Goal: Information Seeking & Learning: Check status

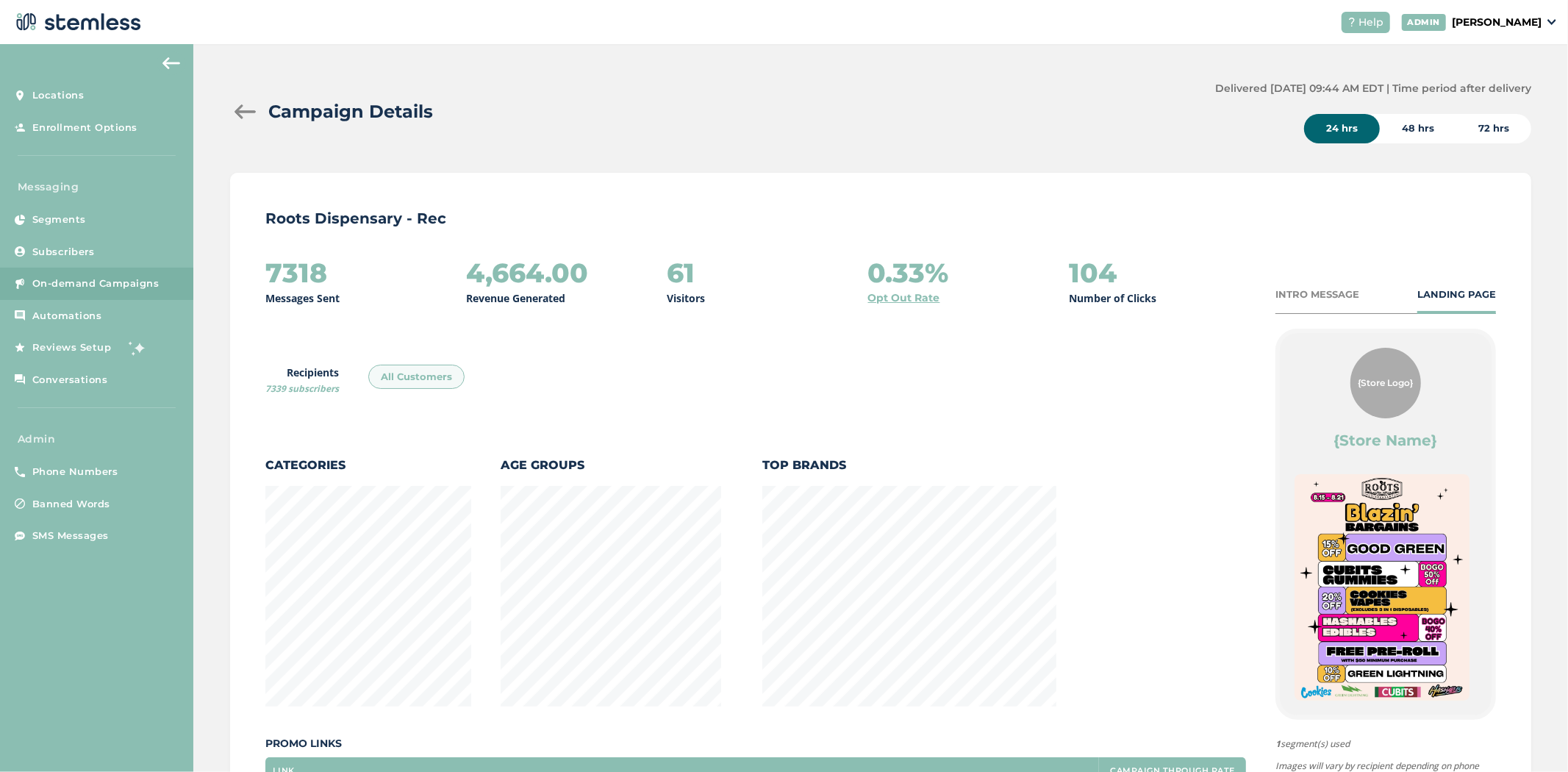
scroll to position [186, 0]
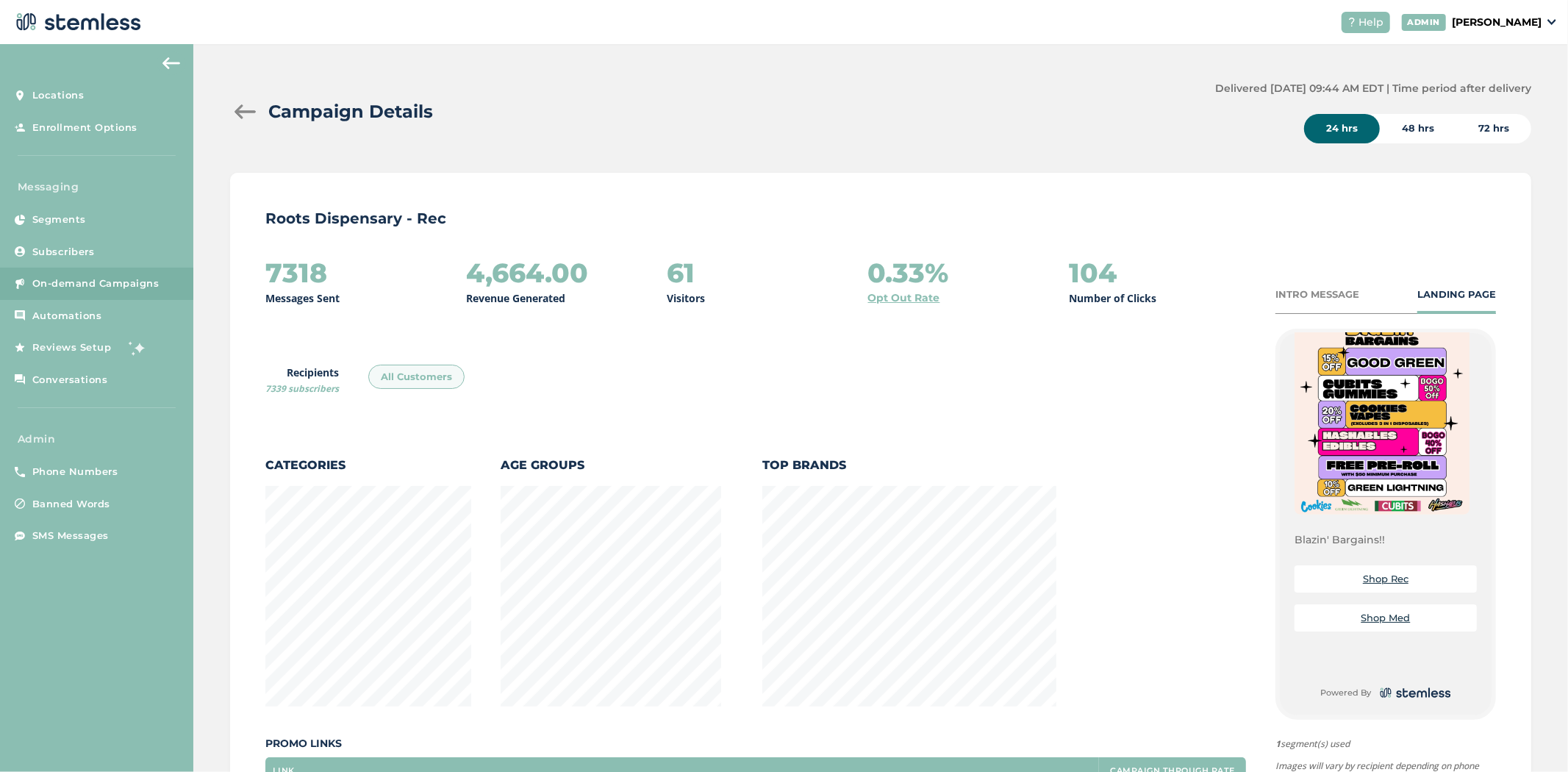
drag, startPoint x: 350, startPoint y: 271, endPoint x: 257, endPoint y: 278, distance: 93.3
click at [247, 265] on div "Roots Dispensary - Rec 7318 Messages Sent 4,664.00 Revenue Generated 61 Visitor…" at bounding box center [880, 574] width 1301 height 803
drag, startPoint x: 746, startPoint y: 280, endPoint x: 658, endPoint y: 284, distance: 88.1
click at [658, 284] on div "7318 Messages Sent 4,664.00 Revenue Generated 61 Visitors 0.33% Opt Out Rate 10…" at bounding box center [755, 282] width 980 height 48
drag, startPoint x: 592, startPoint y: 264, endPoint x: 437, endPoint y: 274, distance: 155.3
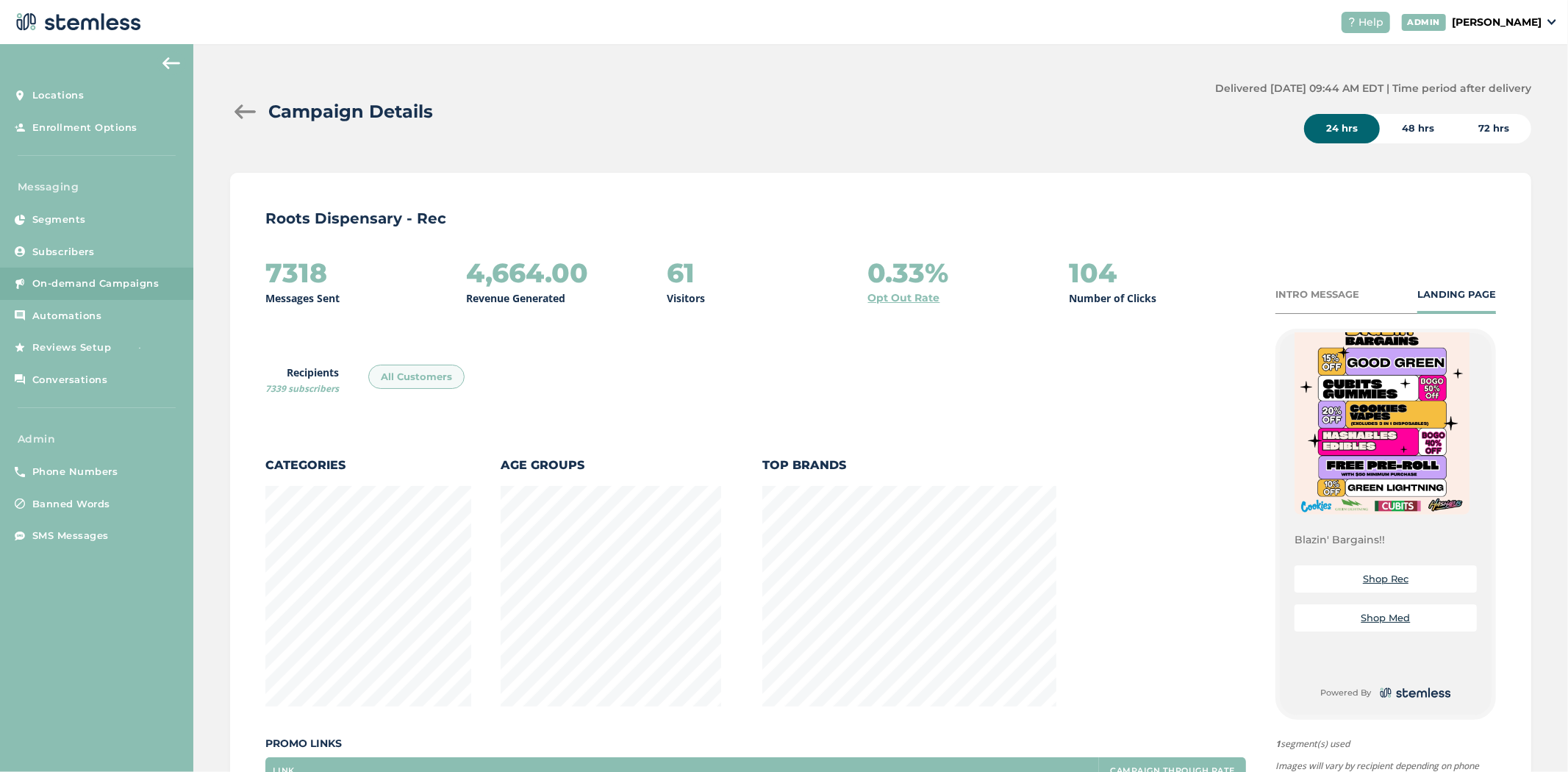
click at [437, 270] on div "7318 Messages Sent 4,664.00 Revenue Generated 61 Visitors 0.33% Opt Out Rate 10…" at bounding box center [755, 282] width 980 height 48
drag, startPoint x: 960, startPoint y: 268, endPoint x: 828, endPoint y: 254, distance: 132.7
click at [776, 266] on div "7318 Messages Sent 4,664.00 Revenue Generated 61 Visitors 0.33% Opt Out Rate 10…" at bounding box center [755, 282] width 980 height 48
click at [776, 288] on div "INTRO MESSAGE" at bounding box center [1318, 295] width 84 height 15
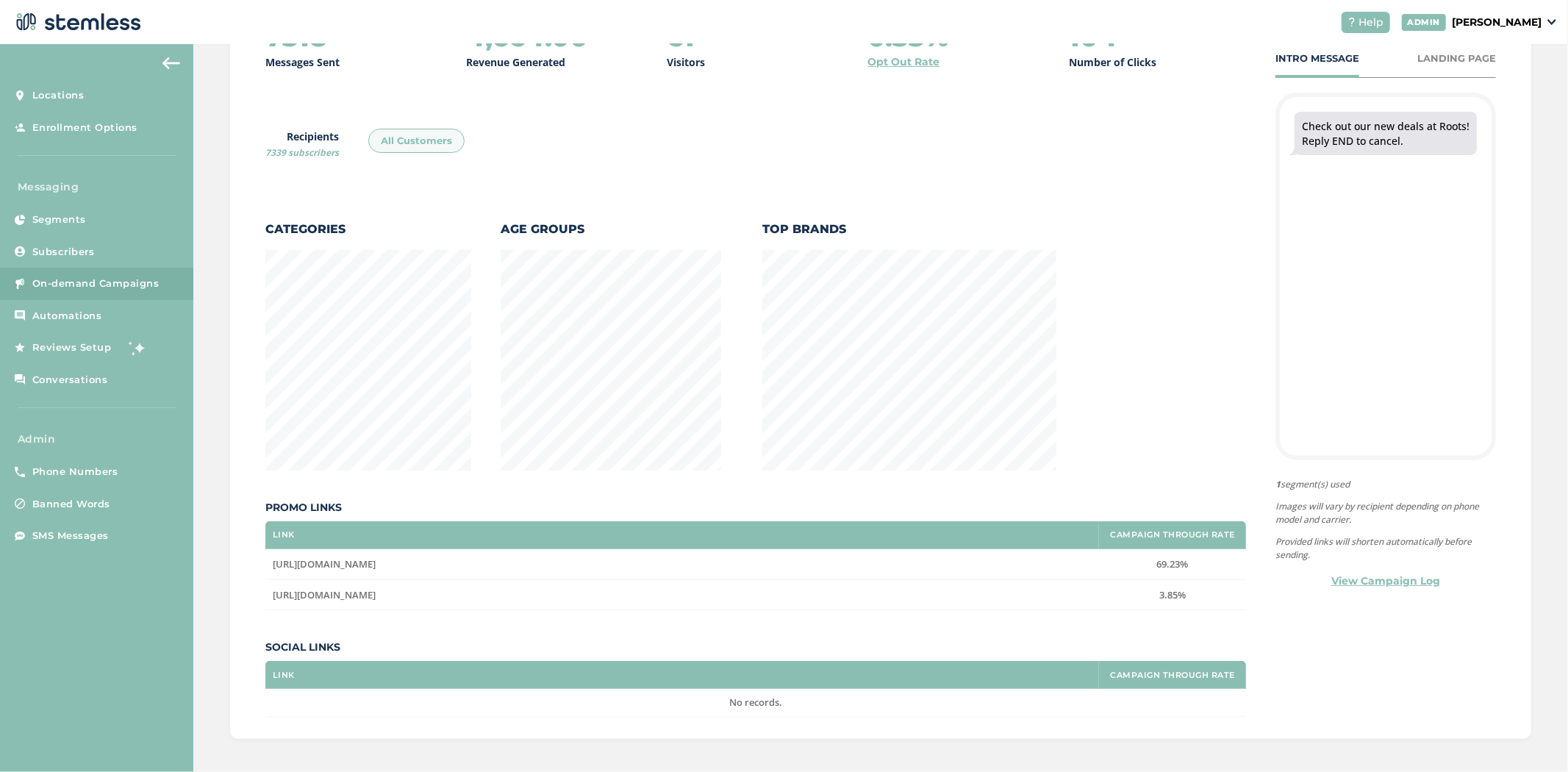
scroll to position [240, 0]
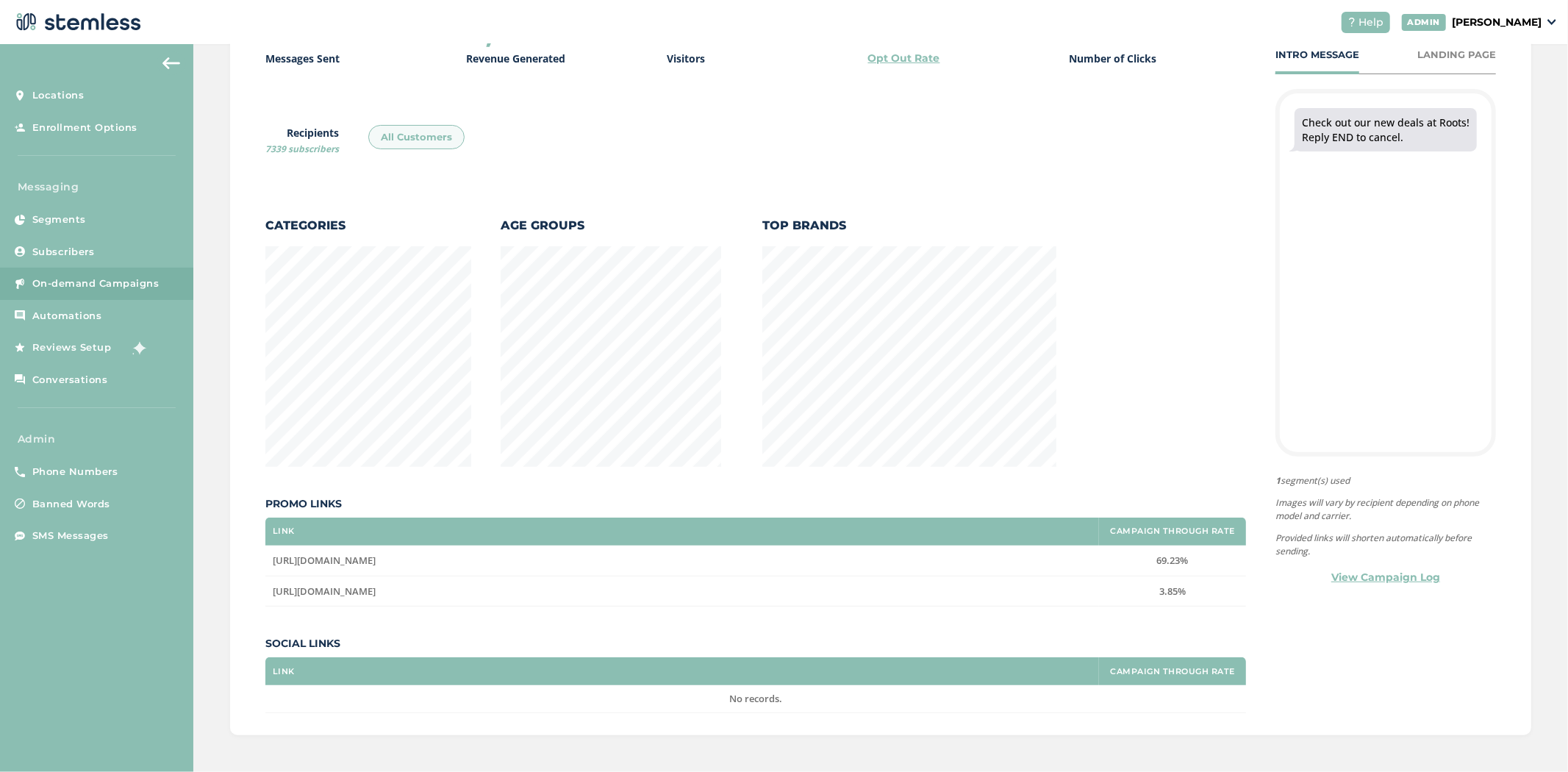
click at [776, 558] on label "69.23%" at bounding box center [1173, 561] width 133 height 13
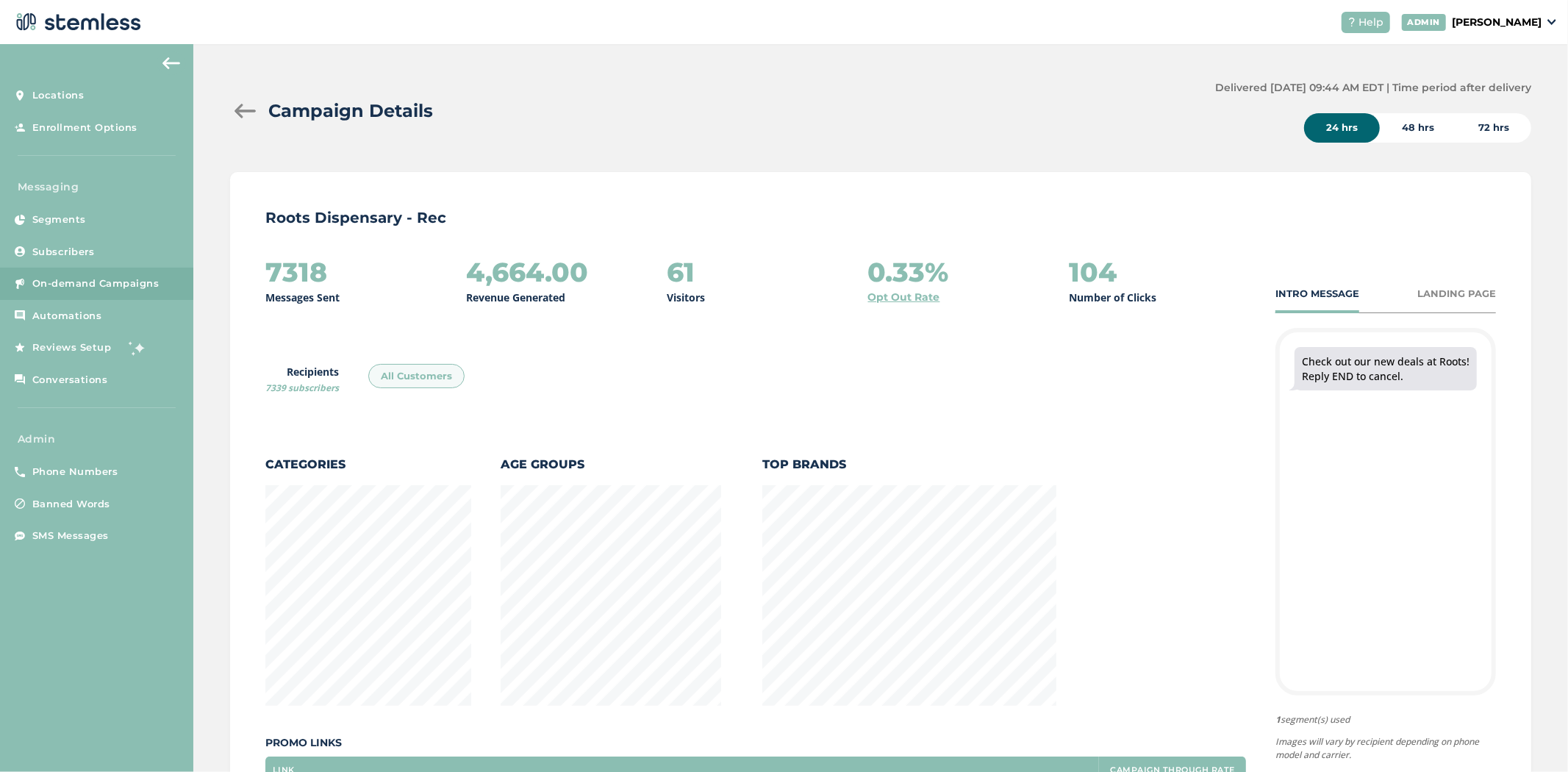
scroll to position [0, 0]
drag, startPoint x: 264, startPoint y: 275, endPoint x: 353, endPoint y: 275, distance: 89.0
click at [353, 275] on div "Roots Dispensary - Rec 7318 Messages Sent 4,664.00 Revenue Generated 61 Visitor…" at bounding box center [880, 574] width 1301 height 803
drag, startPoint x: 1066, startPoint y: 262, endPoint x: 1167, endPoint y: 272, distance: 101.5
click at [776, 272] on div "104 Number of Clicks" at bounding box center [1158, 282] width 177 height 48
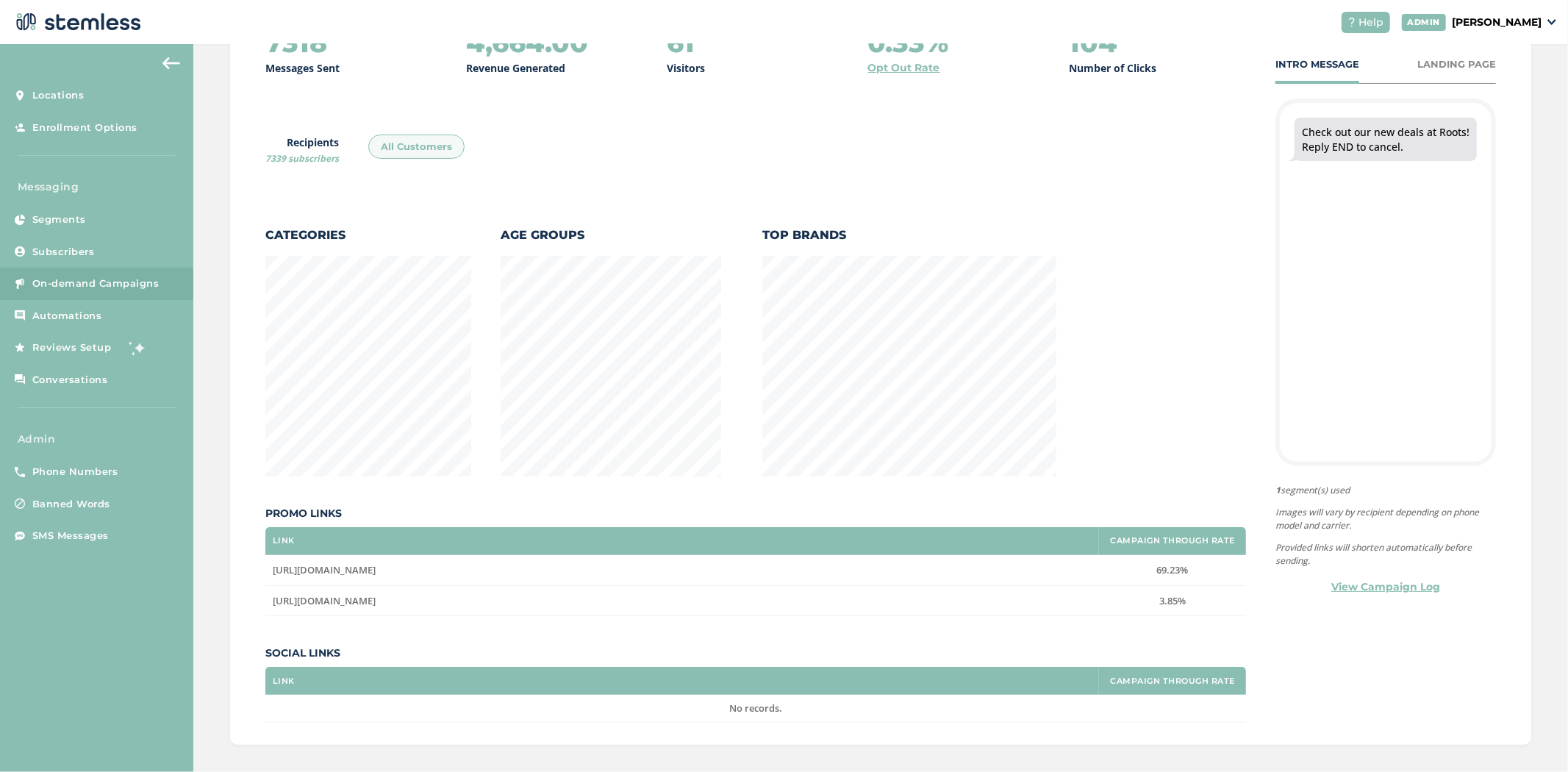
scroll to position [240, 0]
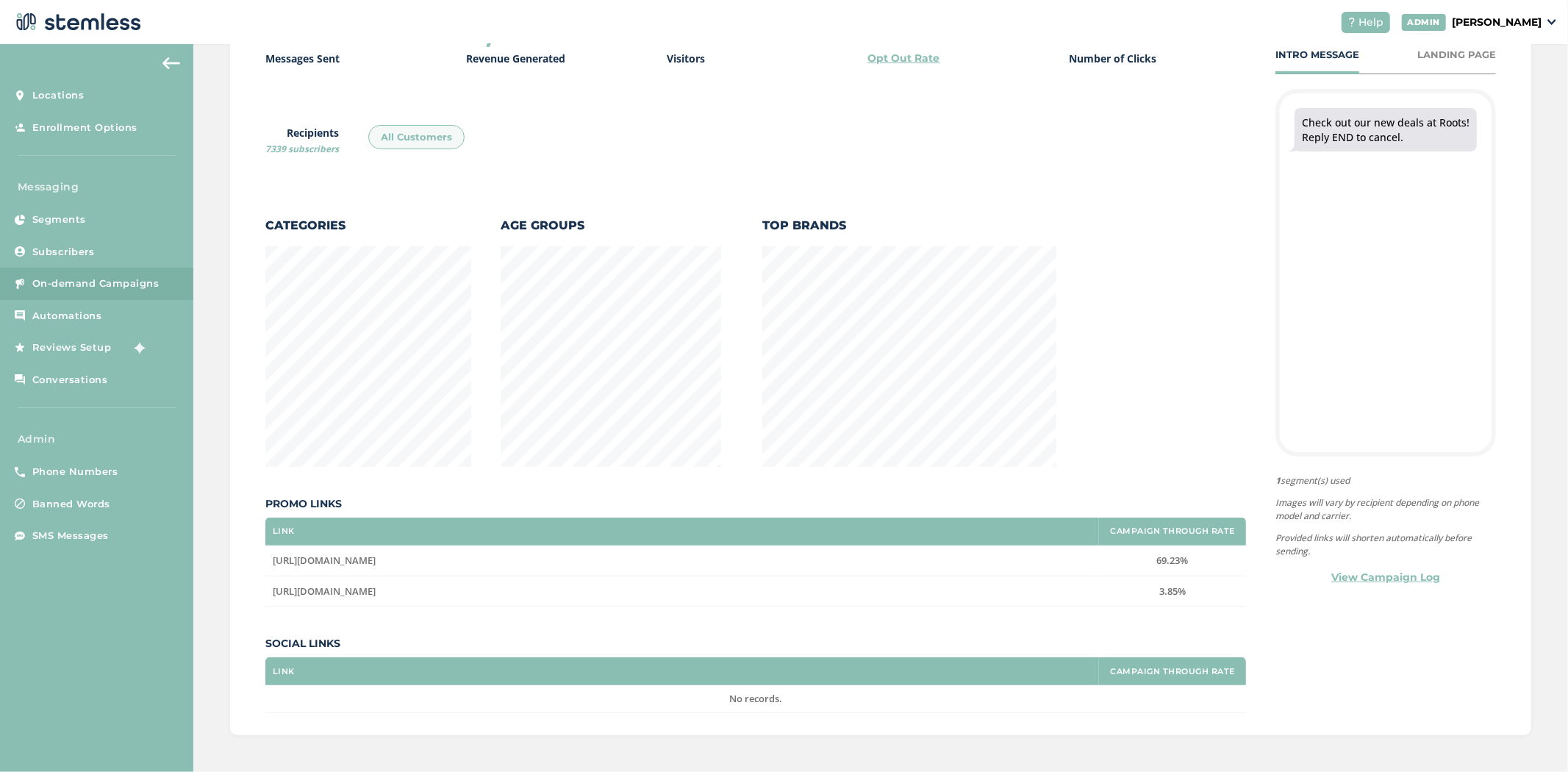
drag, startPoint x: 1195, startPoint y: 559, endPoint x: 1121, endPoint y: 553, distance: 74.2
click at [776, 554] on label "69.23%" at bounding box center [1173, 561] width 133 height 13
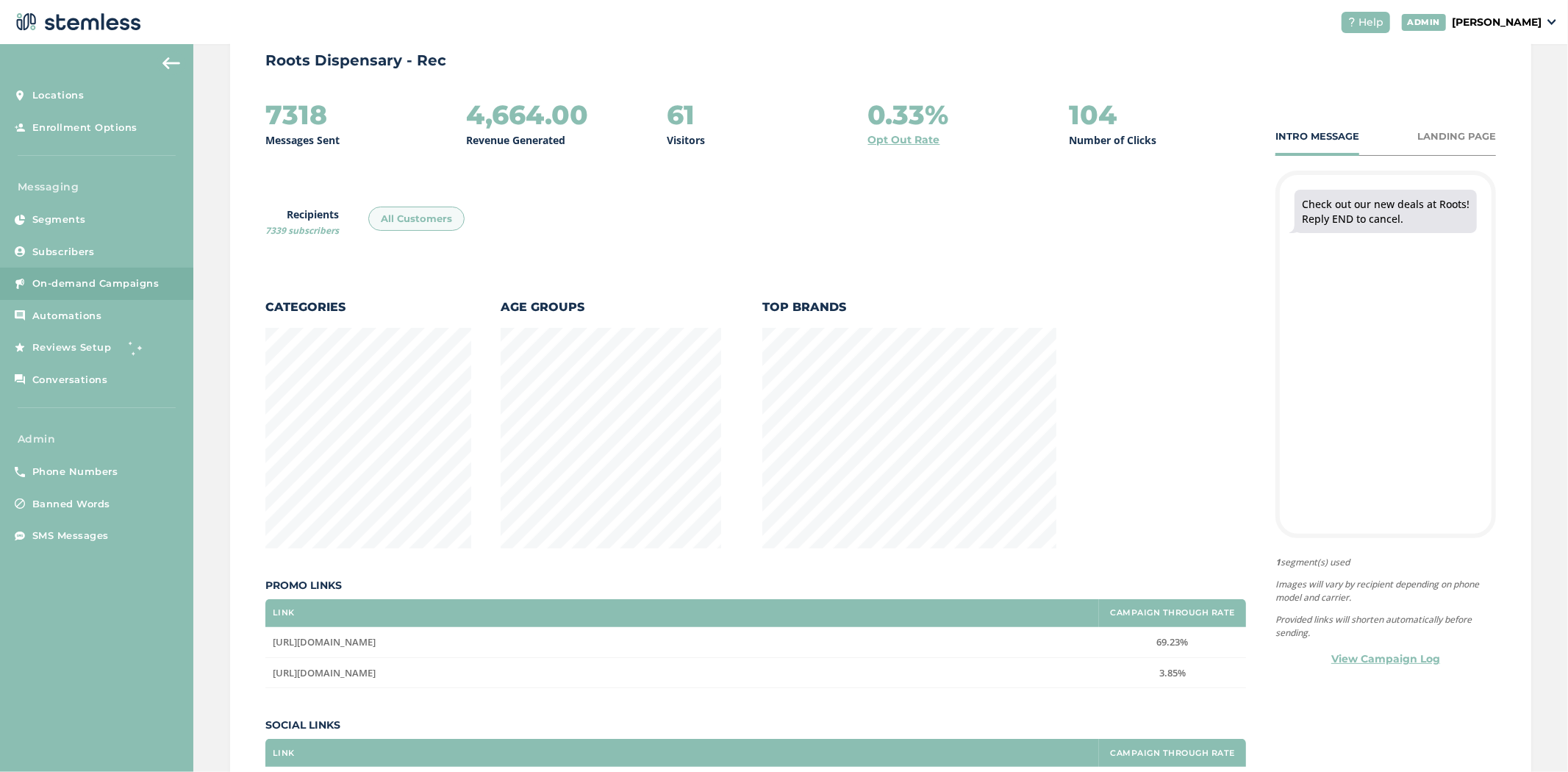
scroll to position [159, 0]
drag, startPoint x: 388, startPoint y: 214, endPoint x: 485, endPoint y: 218, distance: 97.1
click at [486, 218] on div "7318 Messages Sent 4,664.00 Revenue Generated 61 Visitors 0.33% Opt Out Rate 10…" at bounding box center [755, 447] width 980 height 696
drag, startPoint x: 342, startPoint y: 116, endPoint x: 253, endPoint y: 124, distance: 89.4
click at [253, 124] on div "Roots Dispensary - Rec 7318 Messages Sent 4,664.00 Revenue Generated 61 Visitor…" at bounding box center [880, 415] width 1301 height 803
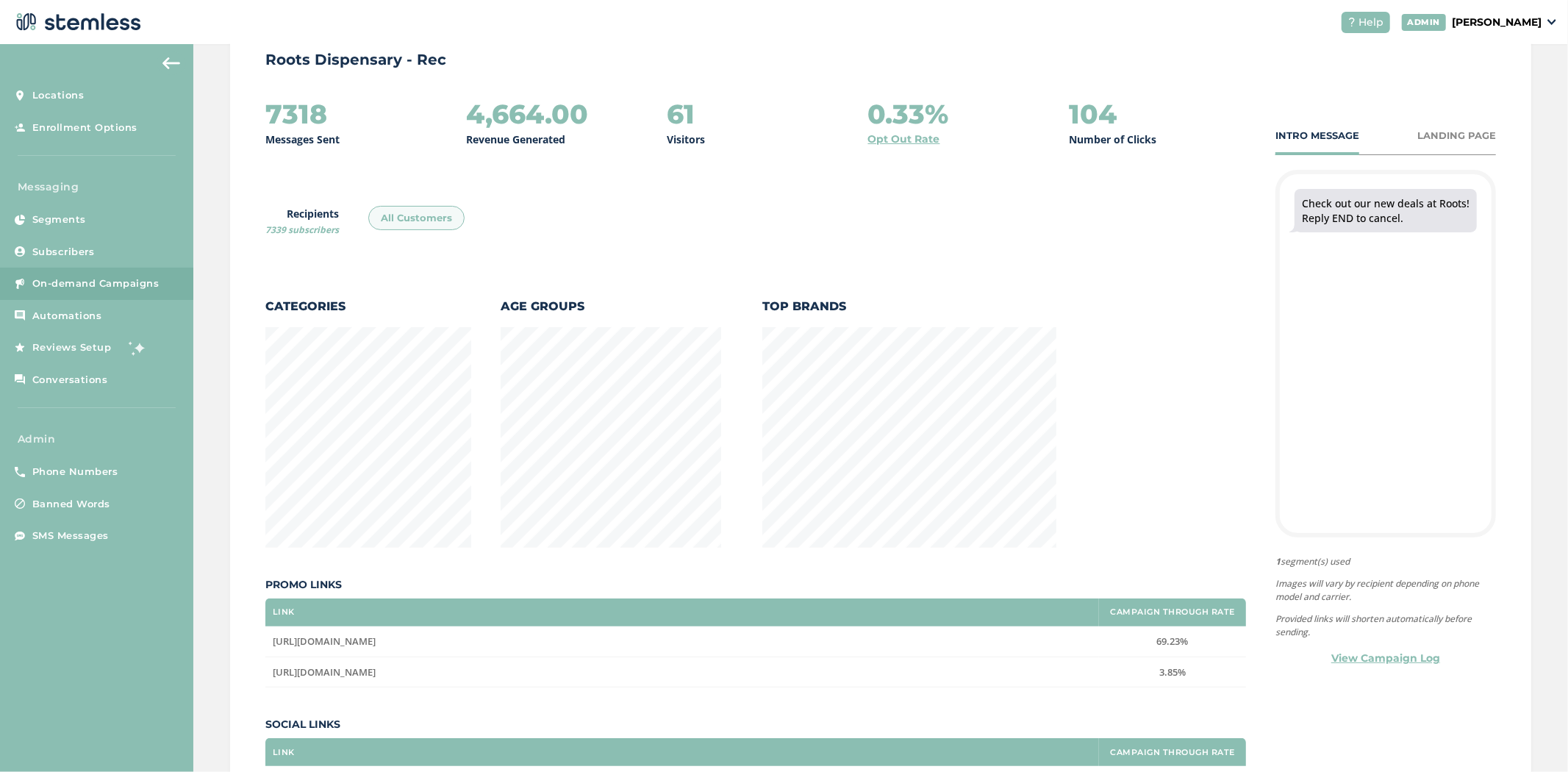
drag, startPoint x: 657, startPoint y: 114, endPoint x: 704, endPoint y: 114, distance: 47.0
click at [704, 114] on div "7318 Messages Sent 4,664.00 Revenue Generated 61 Visitors 0.33% Opt Out Rate 10…" at bounding box center [755, 123] width 980 height 48
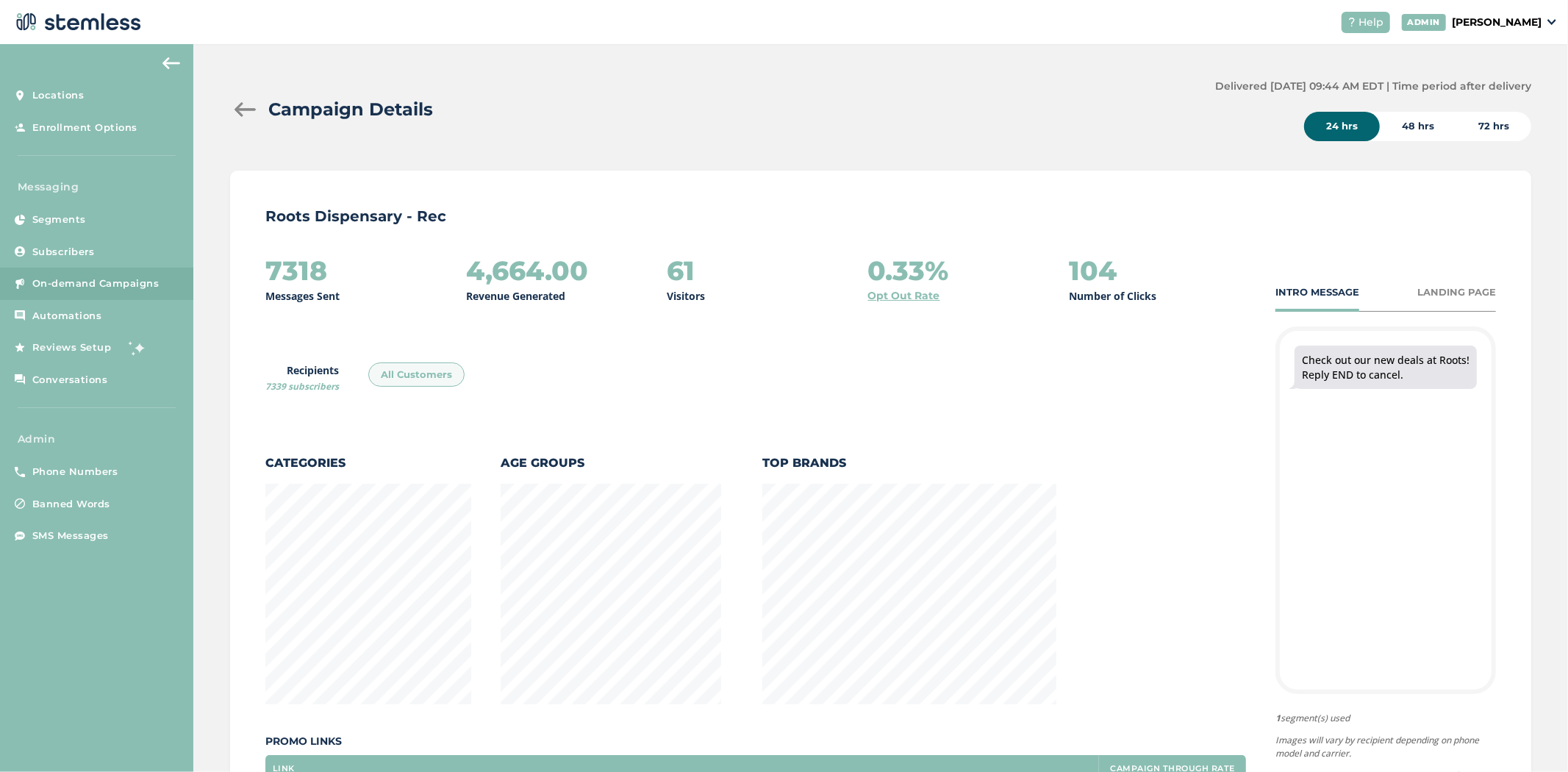
scroll to position [0, 0]
click at [776, 129] on div "48 hrs" at bounding box center [1418, 129] width 76 height 29
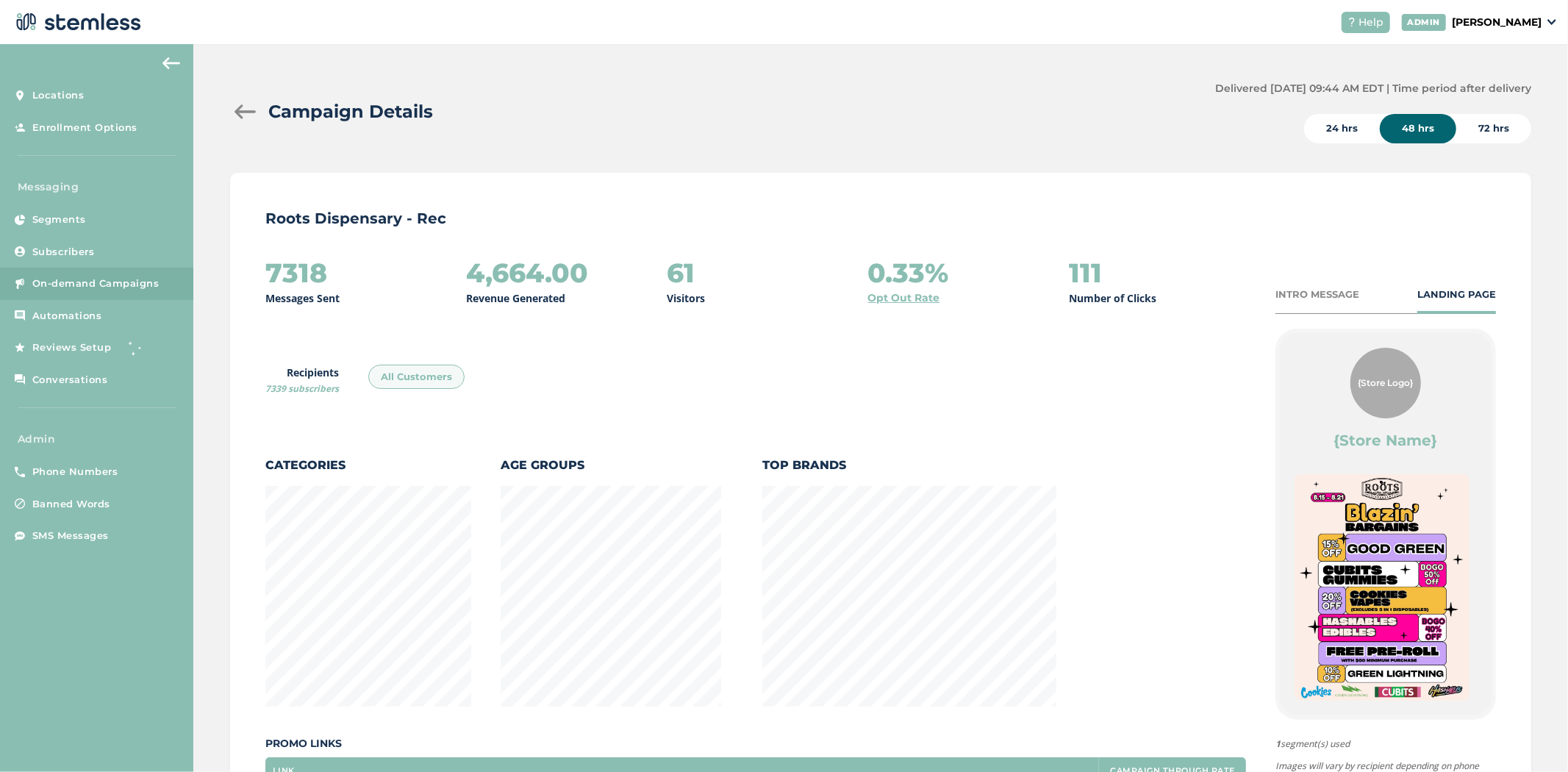
click at [776, 134] on div "72 hrs" at bounding box center [1494, 129] width 75 height 29
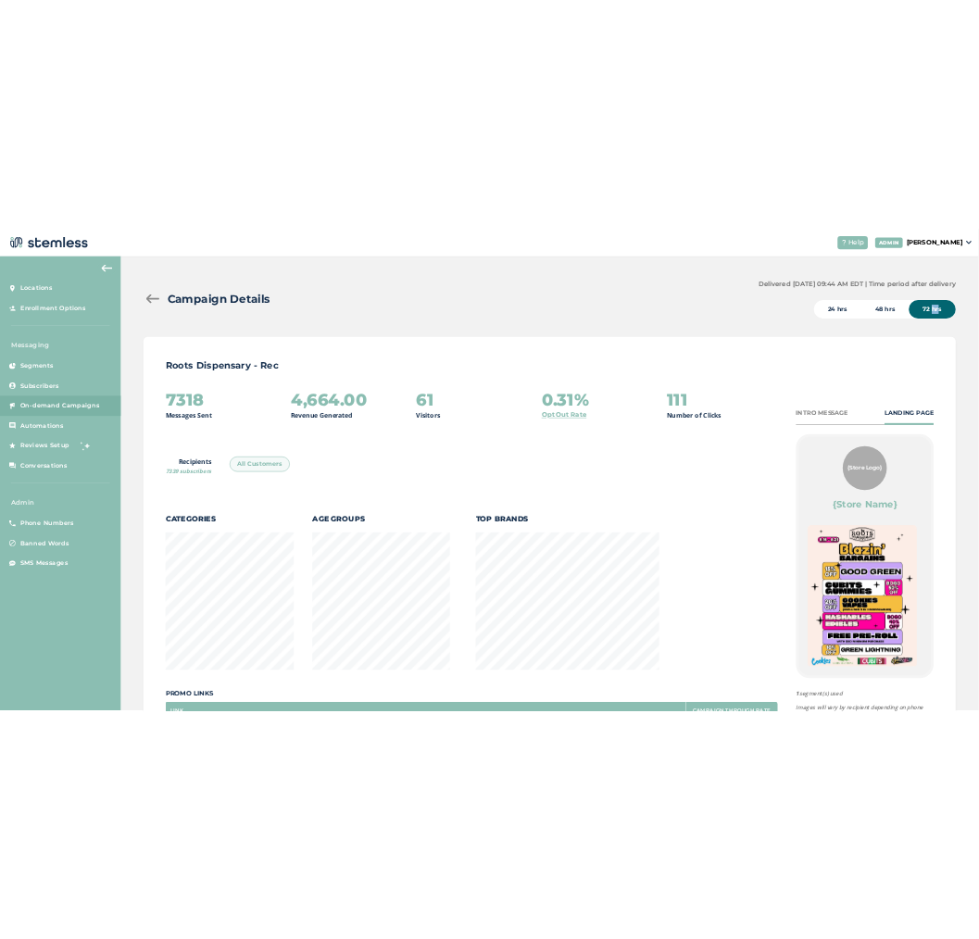
scroll to position [2679, 696]
